Goal: Task Accomplishment & Management: Manage account settings

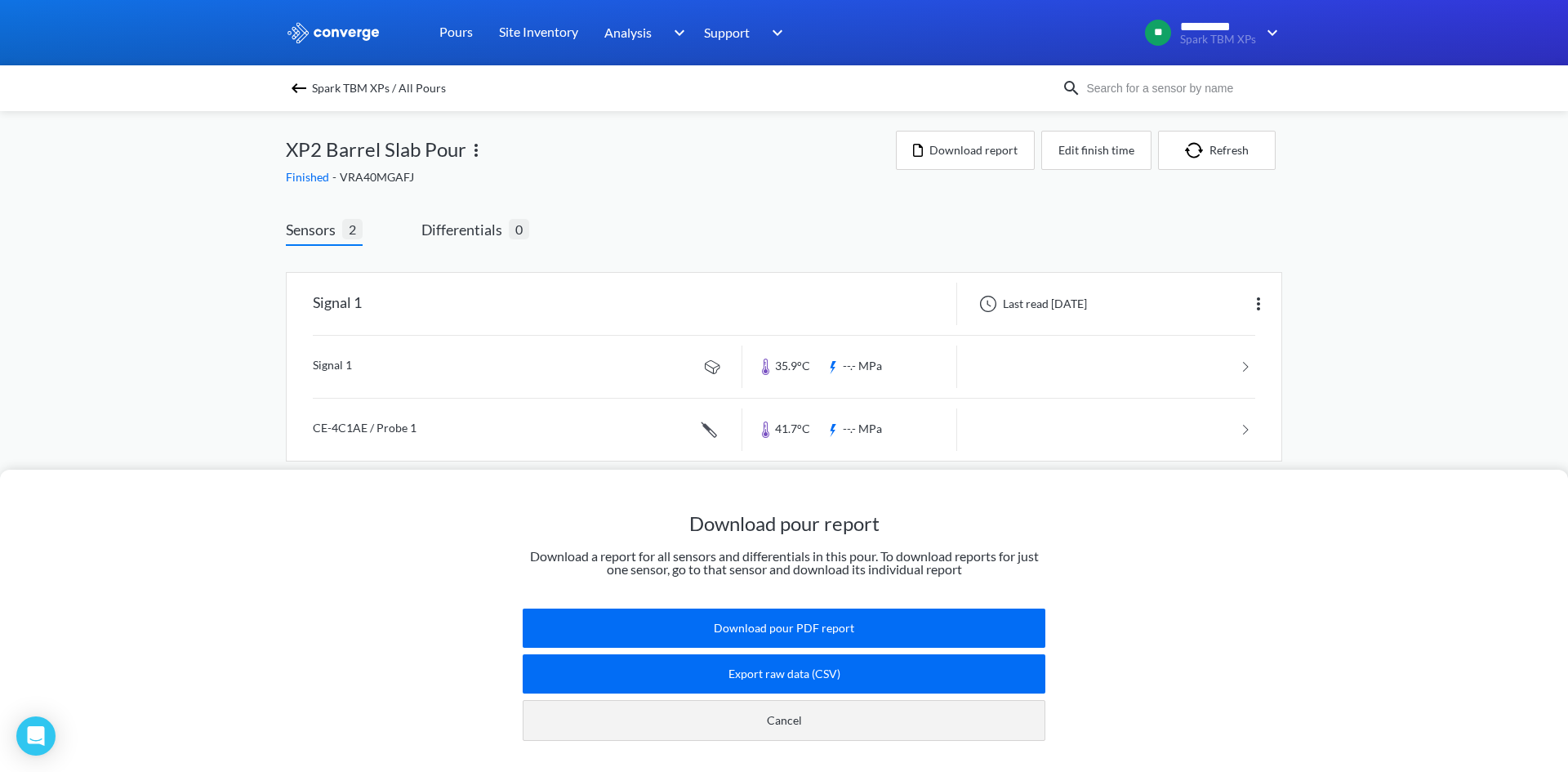
click at [757, 707] on button "Cancel" at bounding box center [784, 720] width 523 height 41
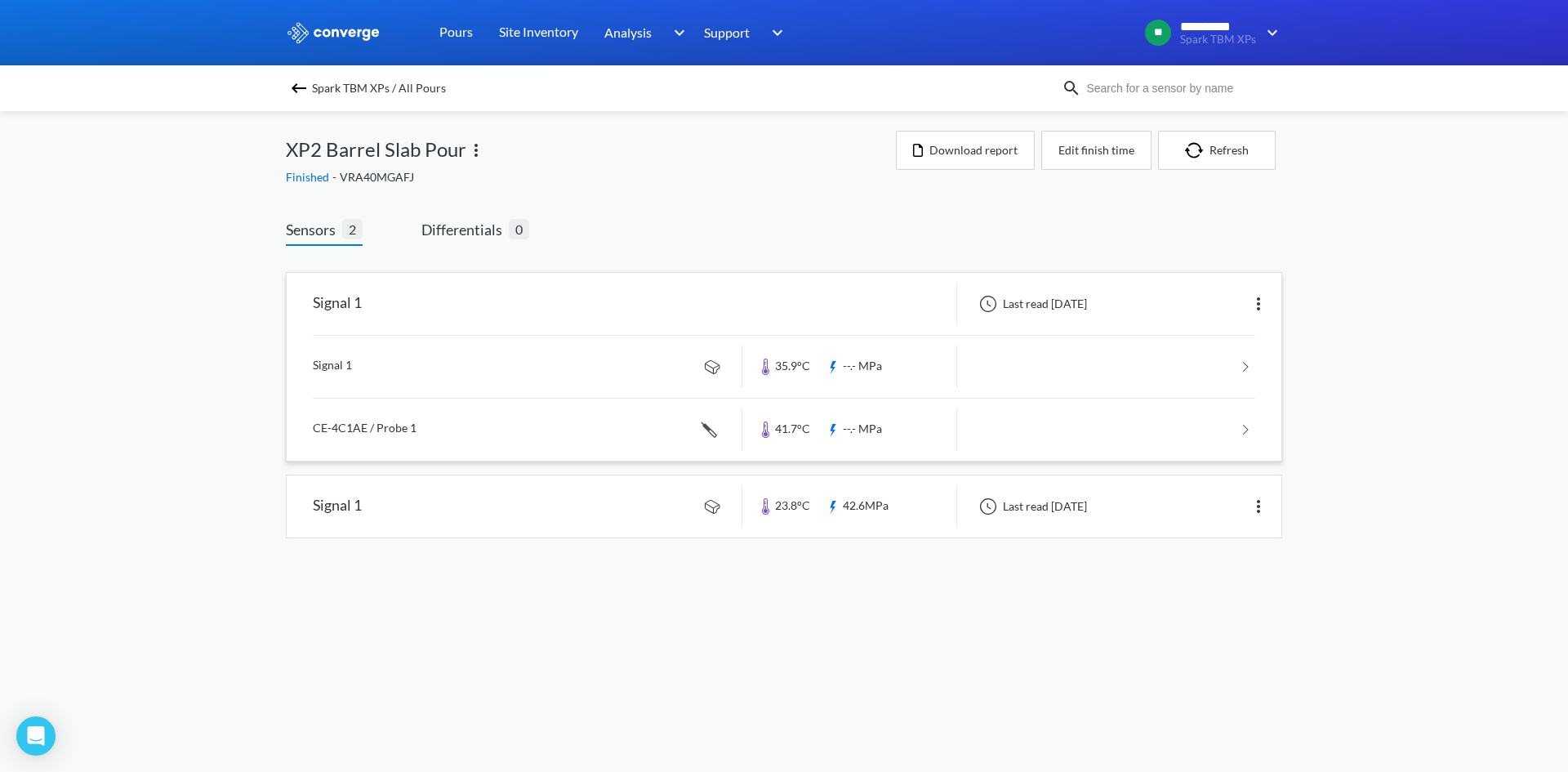
click at [1261, 311] on img at bounding box center [1258, 304] width 20 height 20
click at [1218, 301] on div "Edit" at bounding box center [1215, 304] width 104 height 31
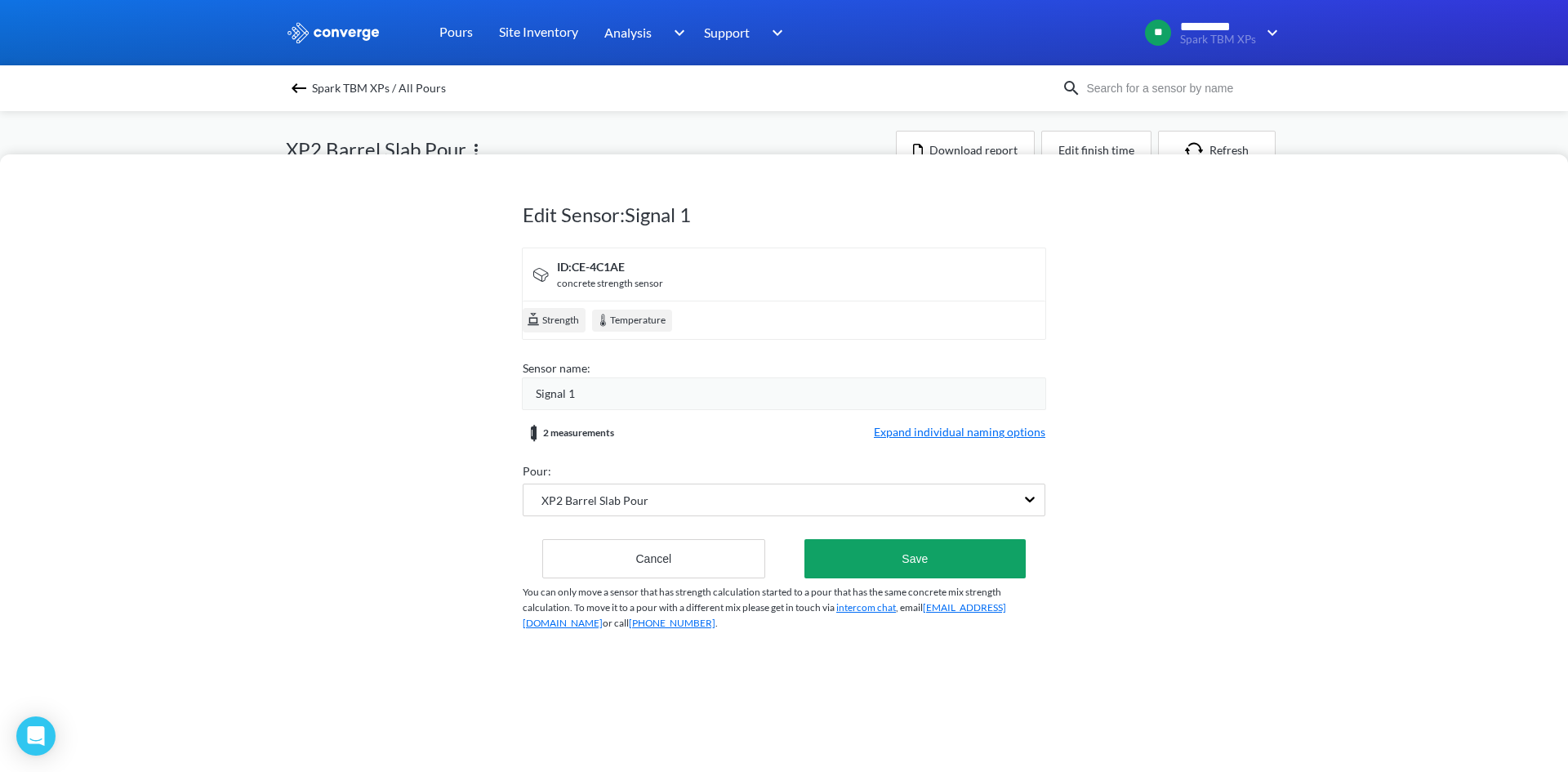
click at [945, 439] on span "Expand individual naming options" at bounding box center [959, 433] width 172 height 20
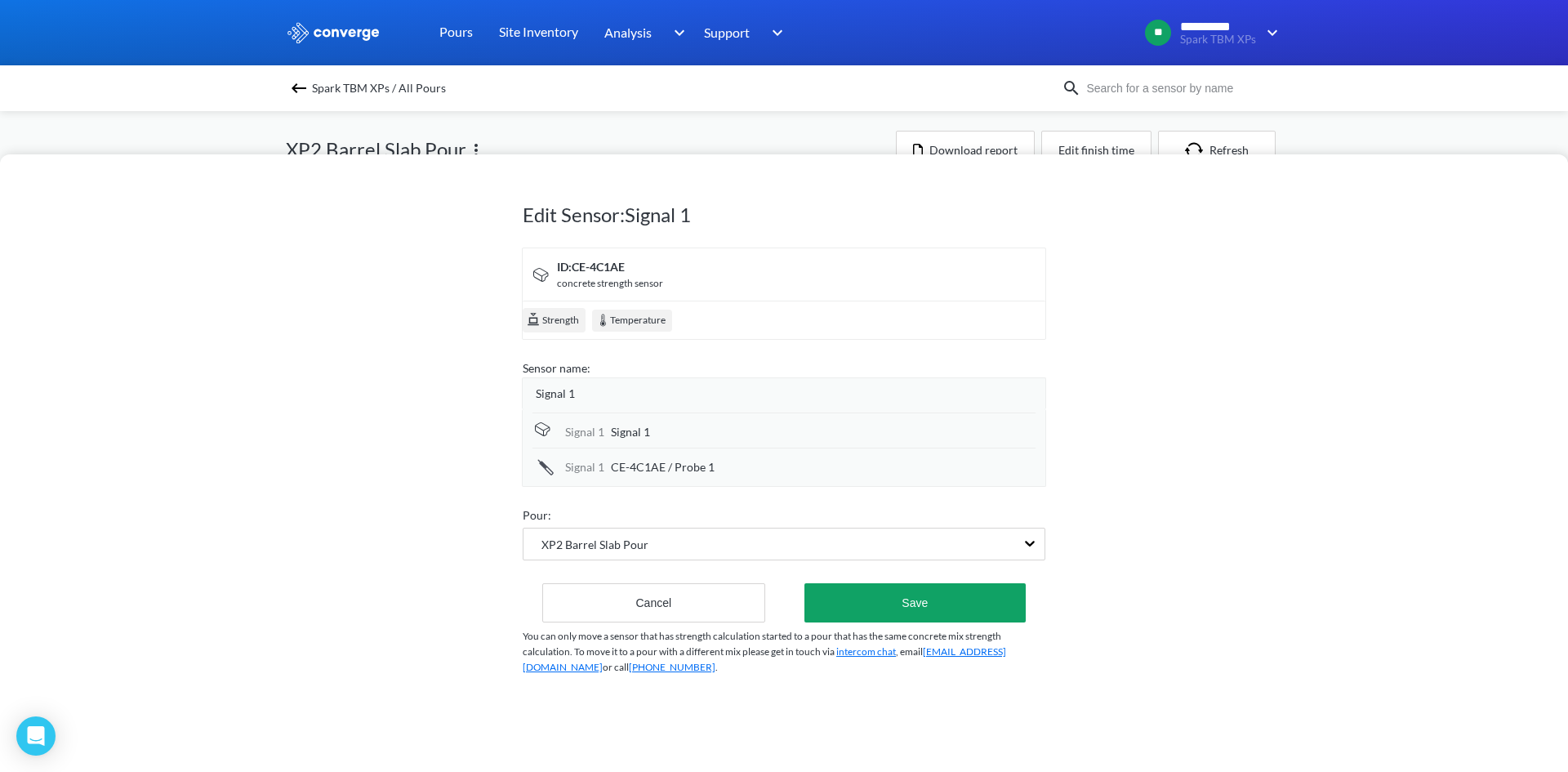
click at [630, 623] on div "Edit Sensor: Signal 1 ID: CE-4C1AE concrete strength sensor Strength Temperatur…" at bounding box center [784, 433] width 523 height 551
click at [638, 609] on button "Cancel" at bounding box center [654, 603] width 223 height 39
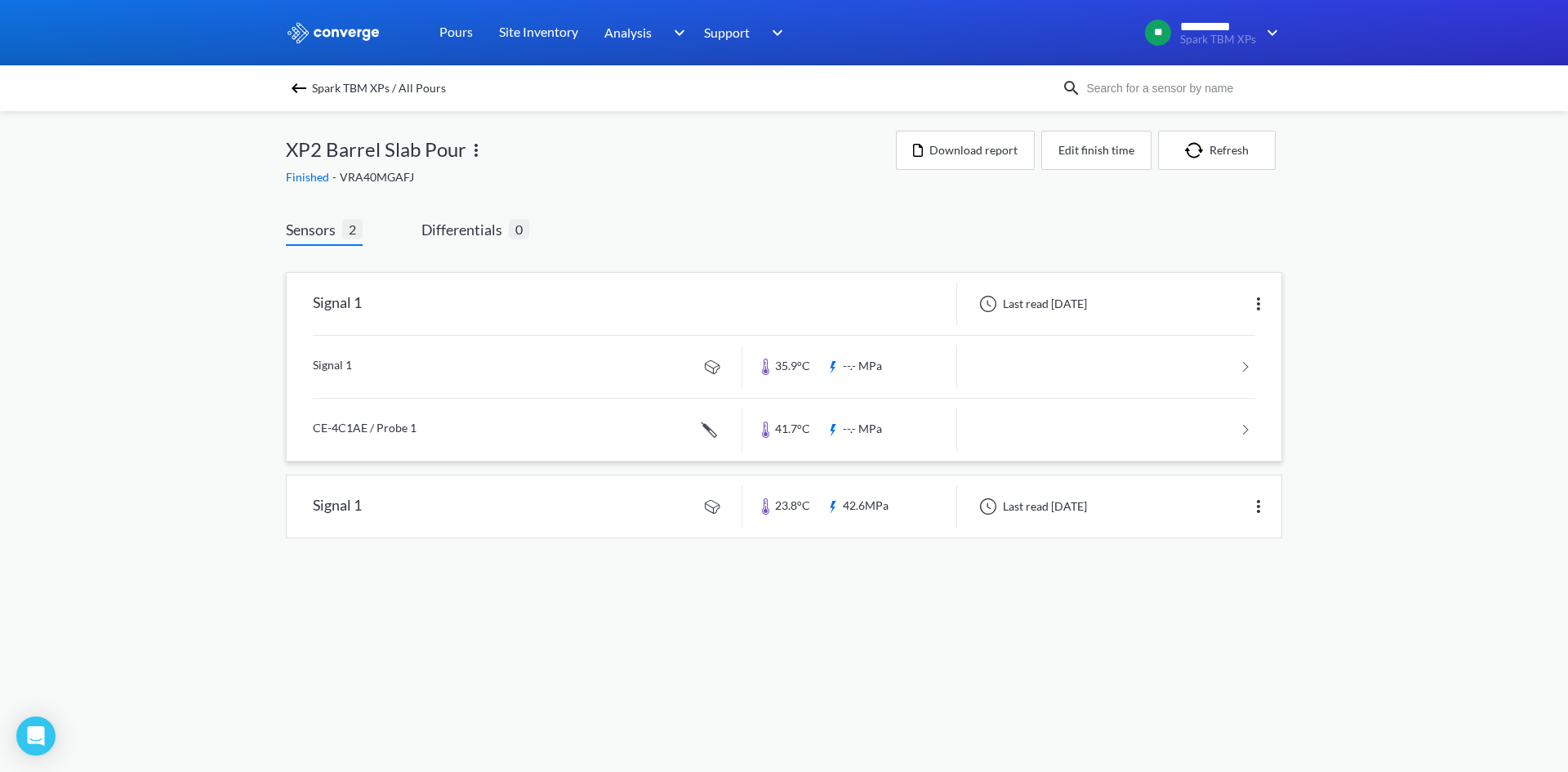
click at [1190, 388] on link at bounding box center [784, 367] width 942 height 62
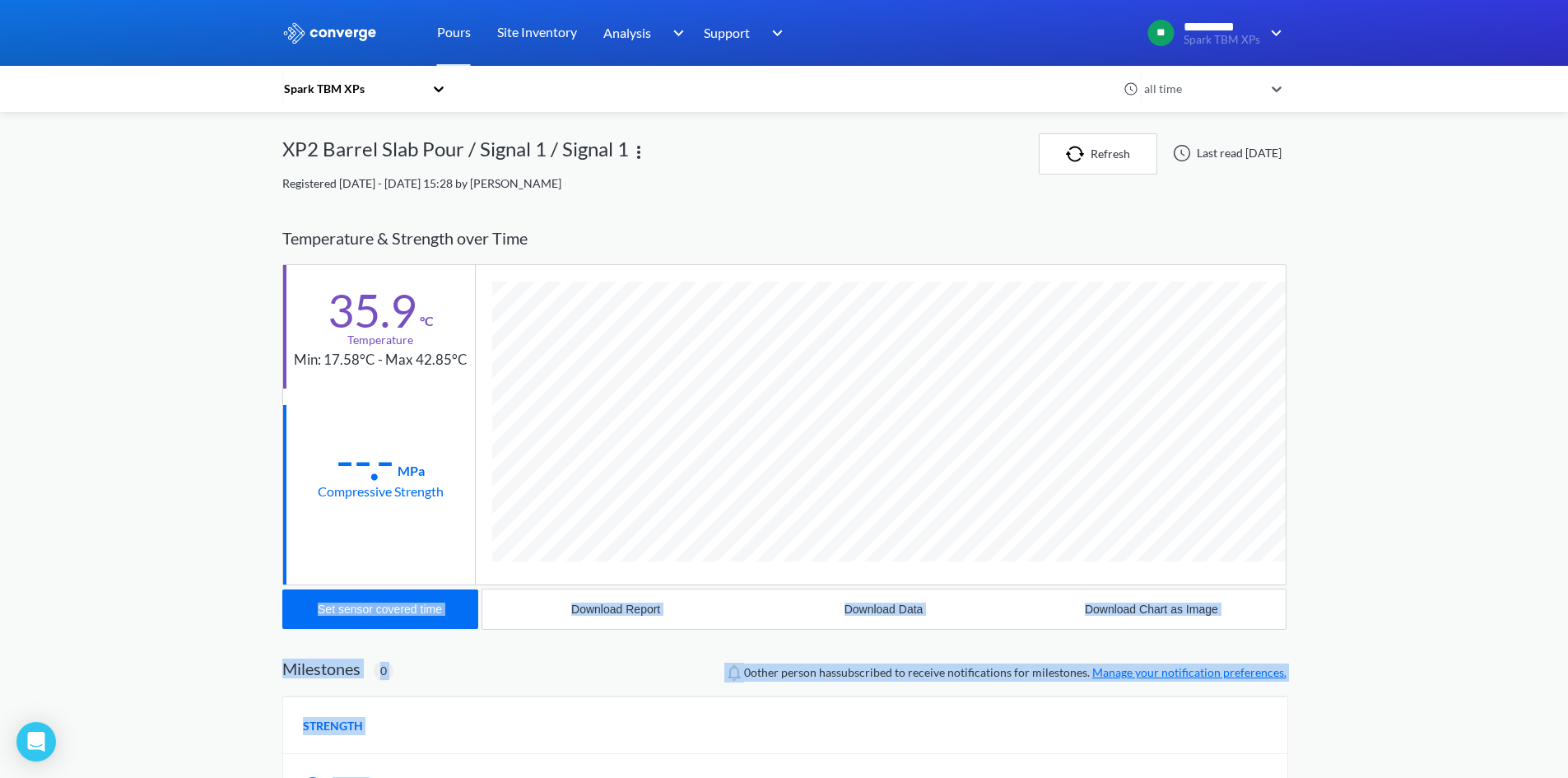
click at [548, 468] on div "Spark TBM XPs all time XP2 Barrel Slab Pour / Signal 1 / Signal 1 Refresh Last …" at bounding box center [784, 568] width 1004 height 870
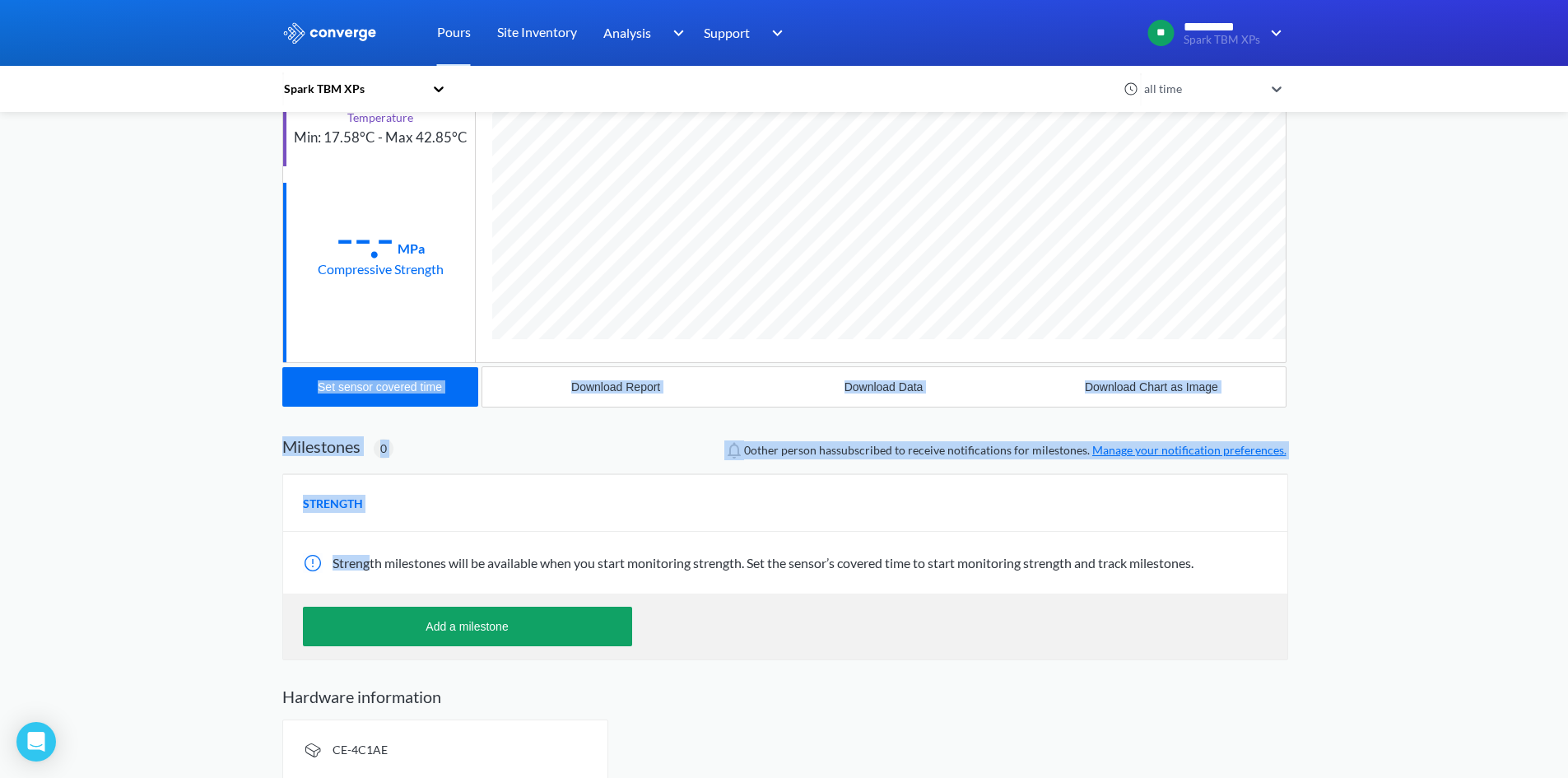
scroll to position [238, 0]
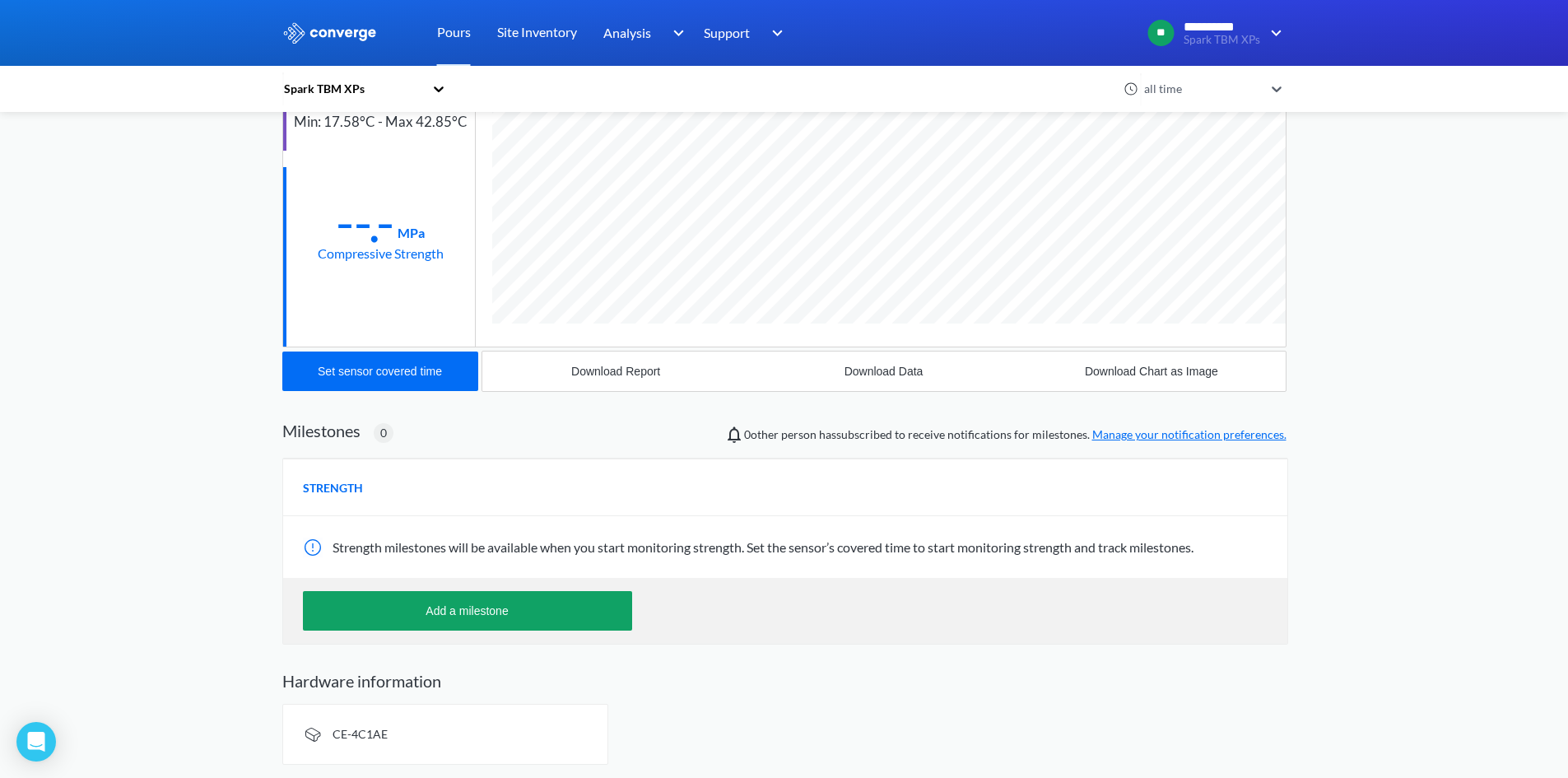
click at [1252, 564] on div "Strength milestones will be available when you start monitoring strength. Set t…" at bounding box center [785, 546] width 1004 height 62
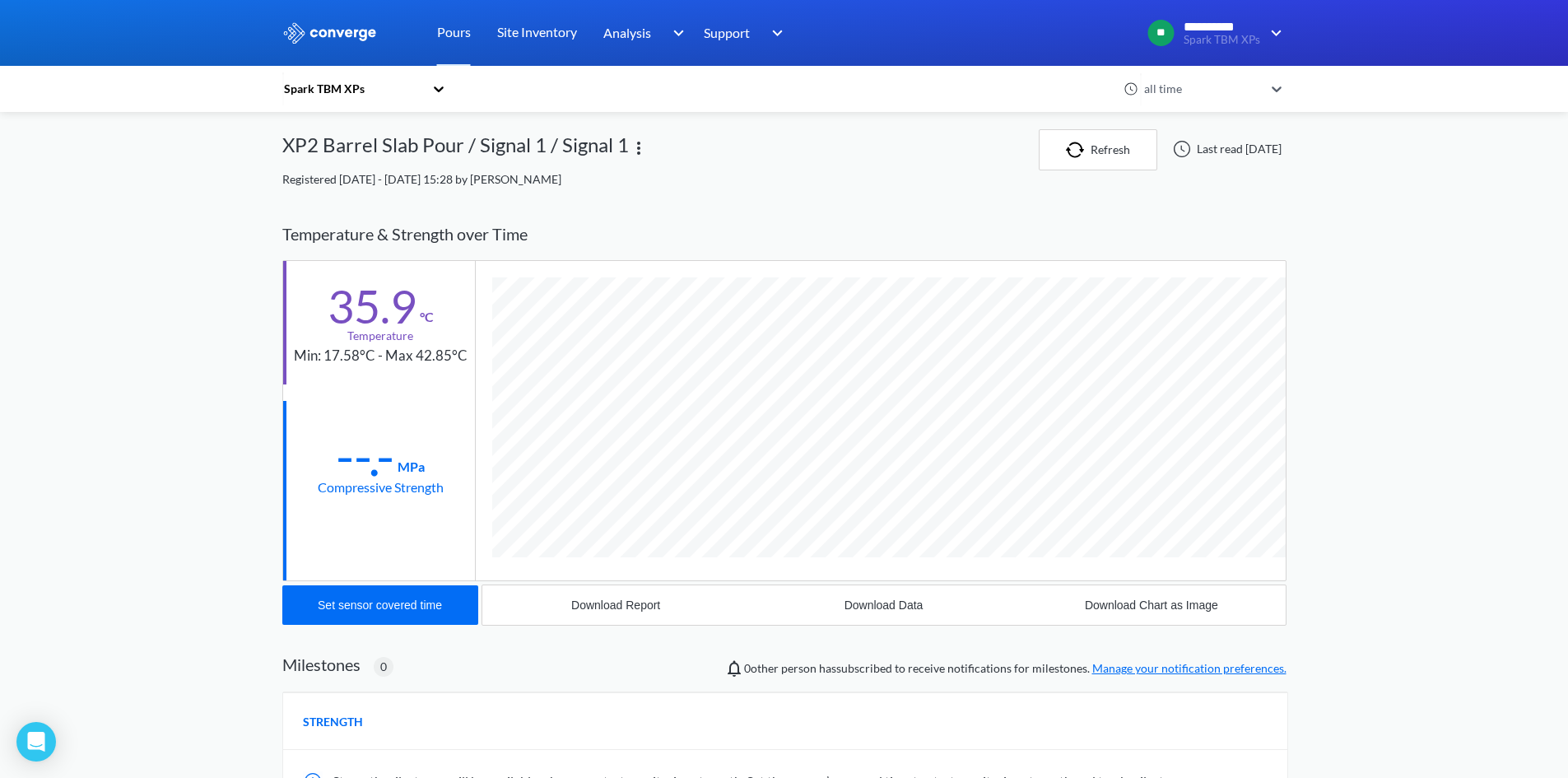
scroll to position [0, 0]
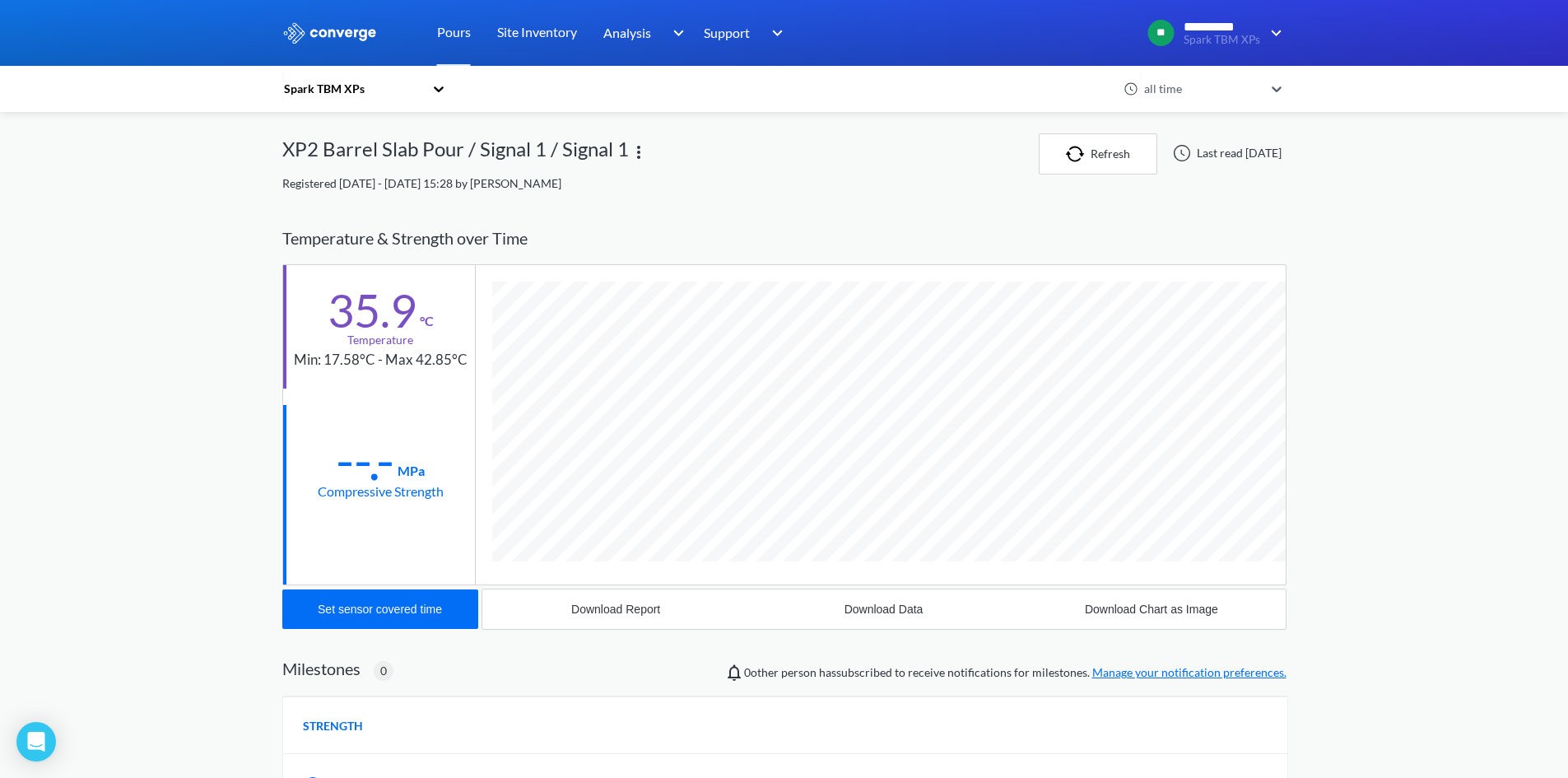
click at [398, 501] on div "Compressive Strength" at bounding box center [381, 491] width 126 height 21
click at [364, 482] on div "Compressive Strength" at bounding box center [381, 491] width 126 height 21
click at [582, 165] on div "XP2 Barrel Slab Pour / Signal 1 / Signal 1" at bounding box center [456, 154] width 346 height 41
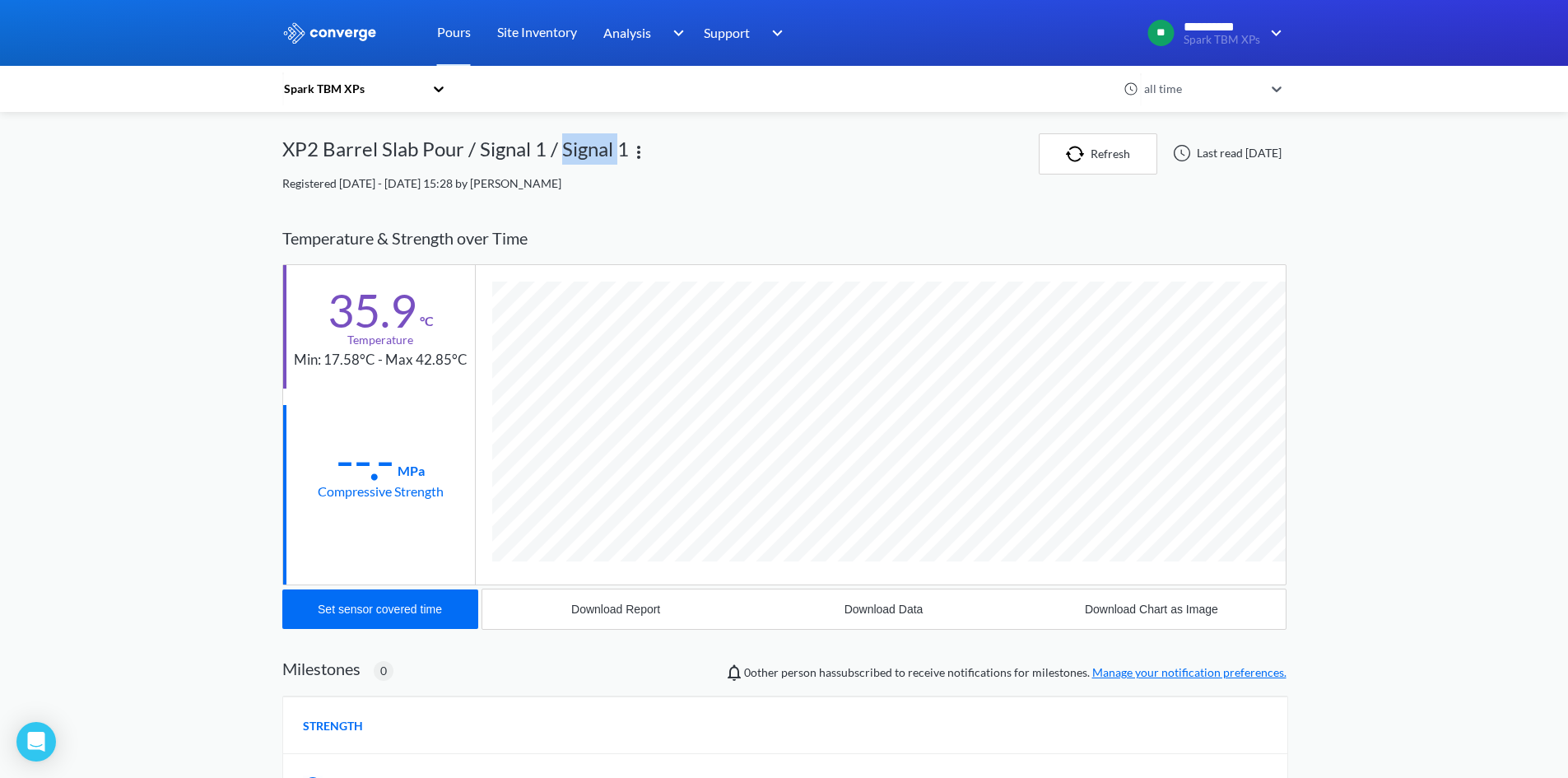
click at [582, 165] on div "XP2 Barrel Slab Pour / Signal 1 / Signal 1" at bounding box center [456, 154] width 346 height 41
click at [594, 191] on div "Registered [DATE] - [DATE] 15:28 by [PERSON_NAME]" at bounding box center [784, 183] width 1004 height 18
click at [644, 192] on div "Registered [DATE] - [DATE] 15:28 by [PERSON_NAME]" at bounding box center [784, 183] width 1004 height 18
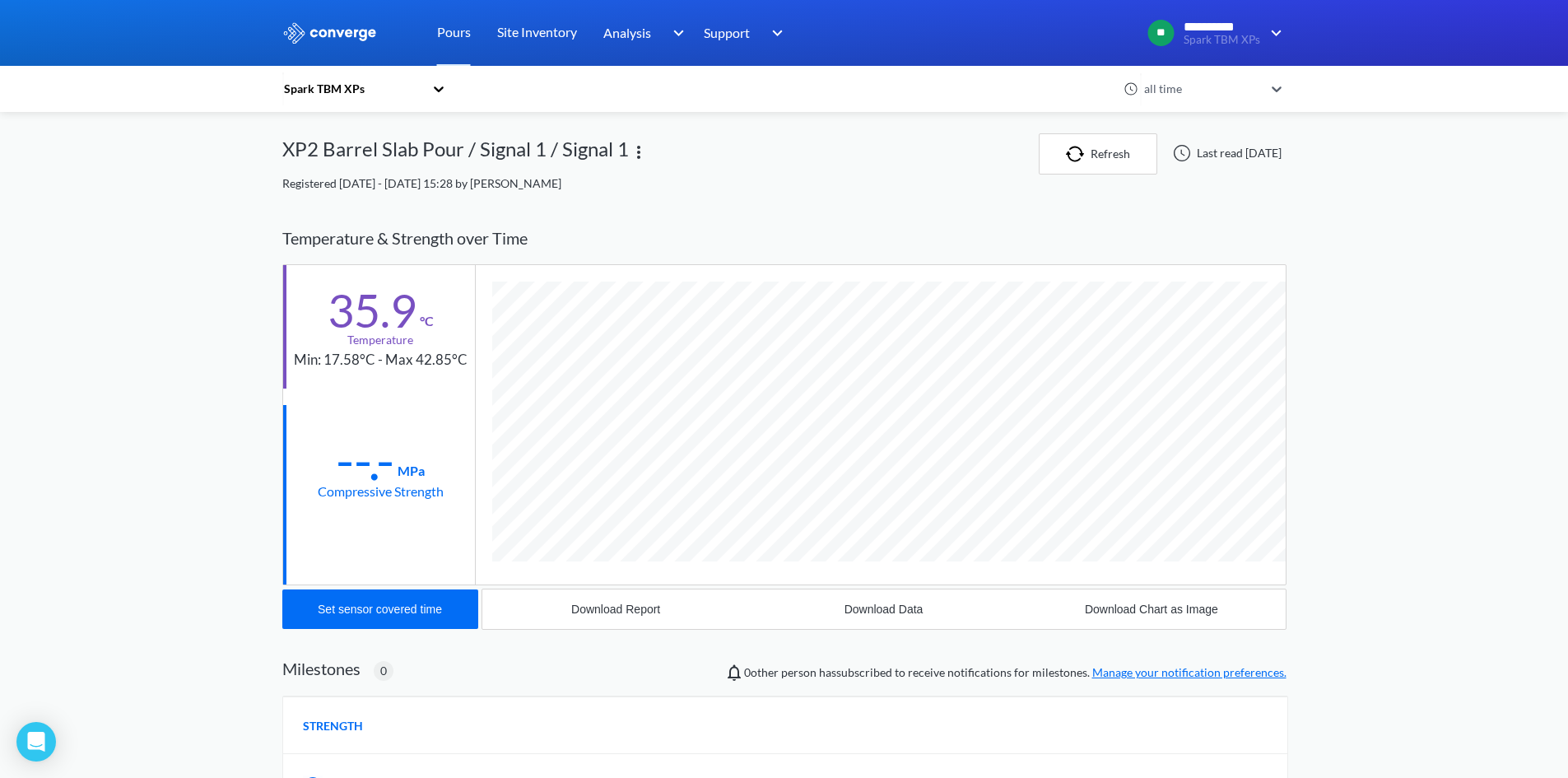
click at [1246, 84] on div "all time" at bounding box center [1202, 89] width 124 height 18
click at [1247, 84] on div "all time" at bounding box center [1202, 89] width 124 height 18
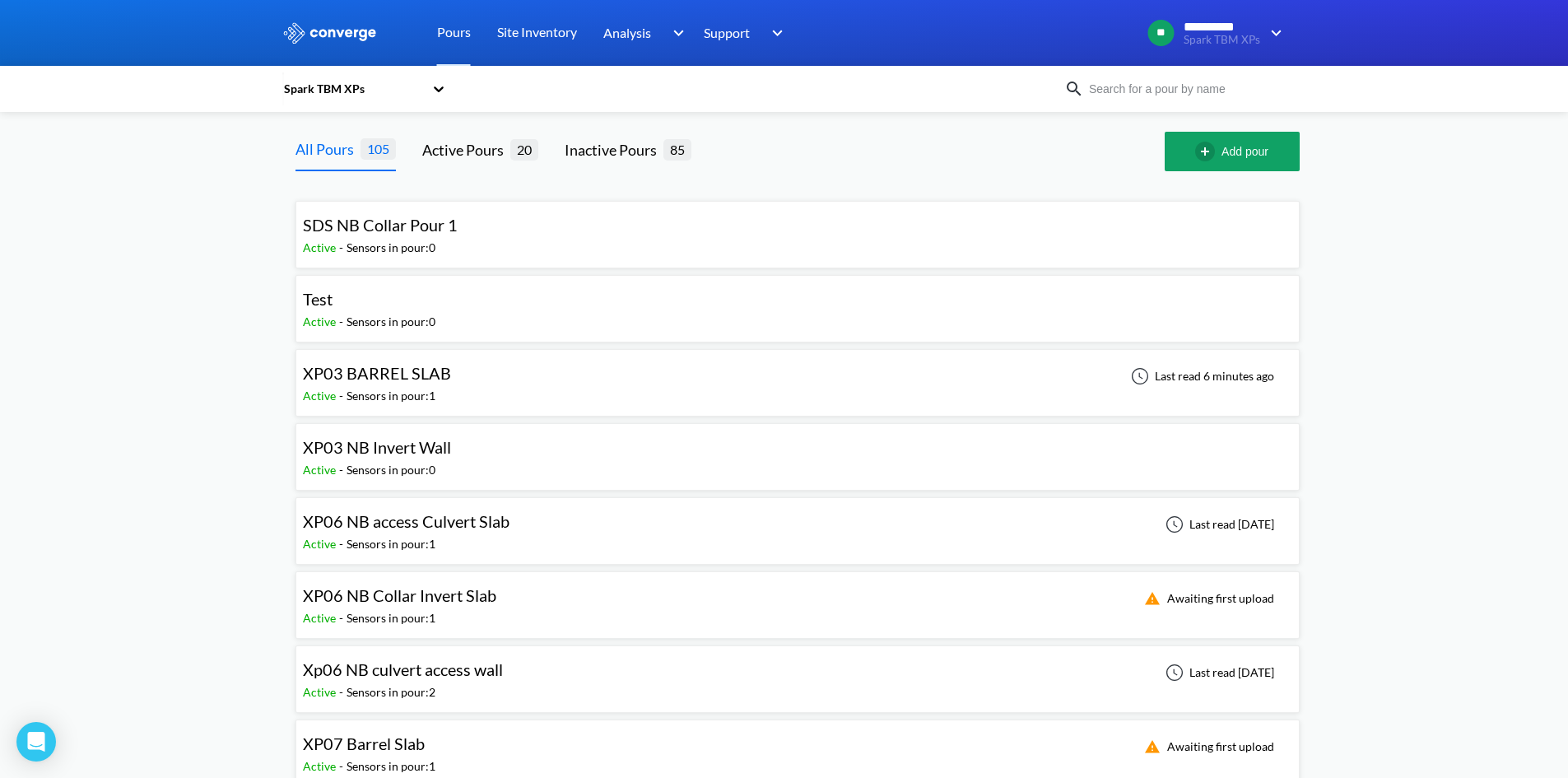
click at [354, 43] on img at bounding box center [330, 33] width 95 height 22
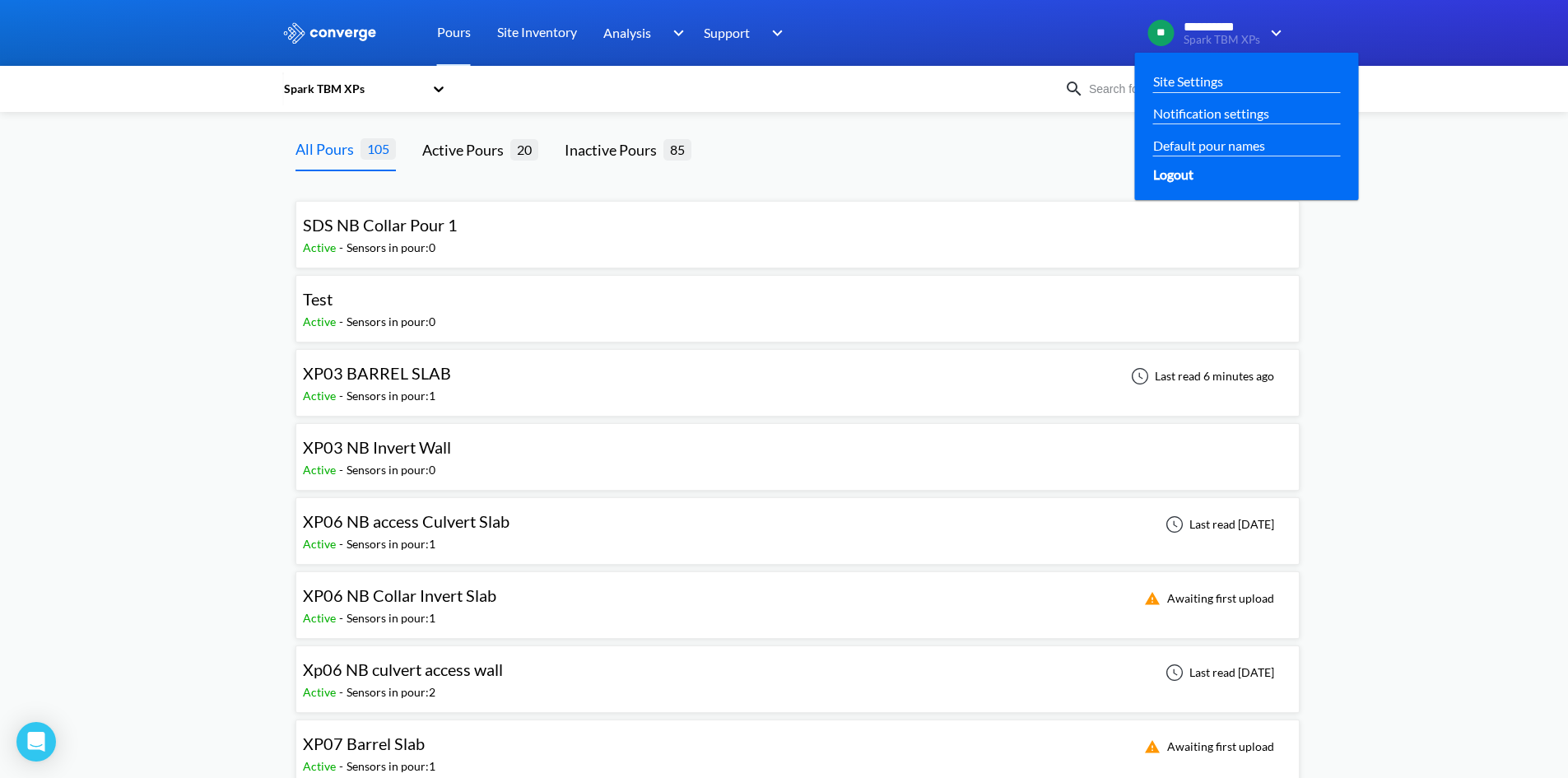
click at [1210, 168] on div "Logout" at bounding box center [1247, 174] width 187 height 21
click at [1184, 174] on span "Logout" at bounding box center [1173, 174] width 40 height 21
